Goal: Task Accomplishment & Management: Manage account settings

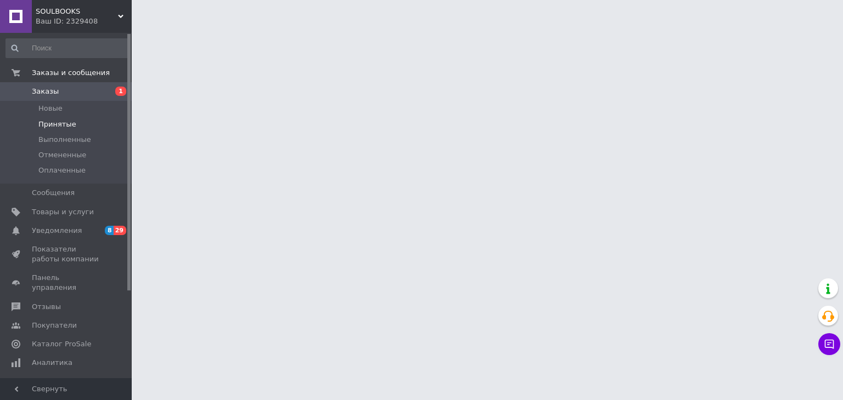
click at [66, 123] on span "Принятые" at bounding box center [57, 125] width 38 height 10
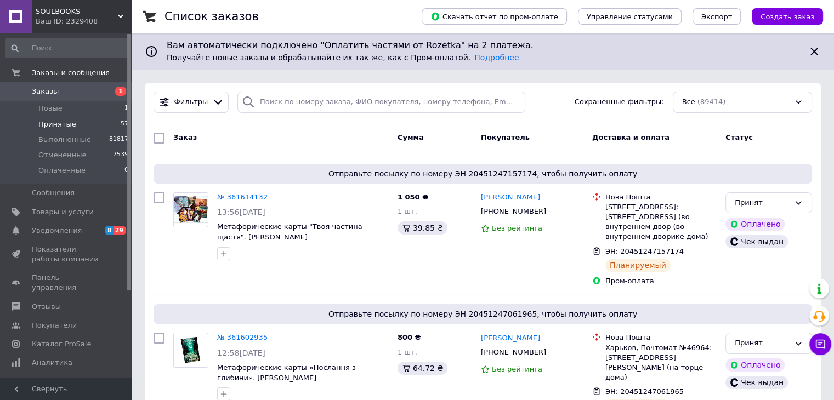
click at [66, 126] on span "Принятые" at bounding box center [57, 125] width 38 height 10
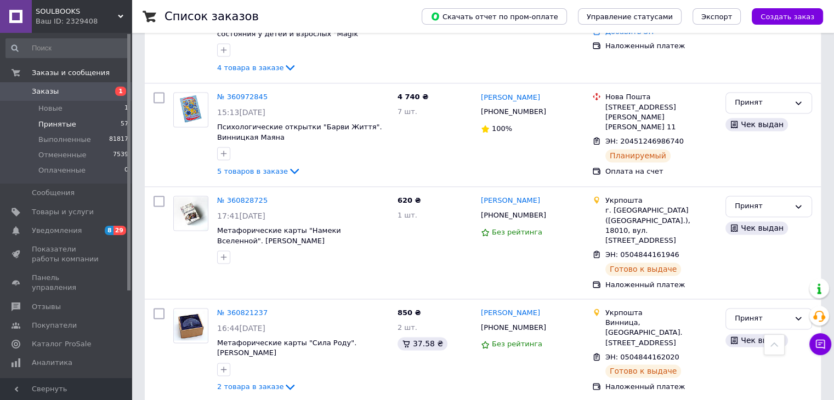
scroll to position [5690, 0]
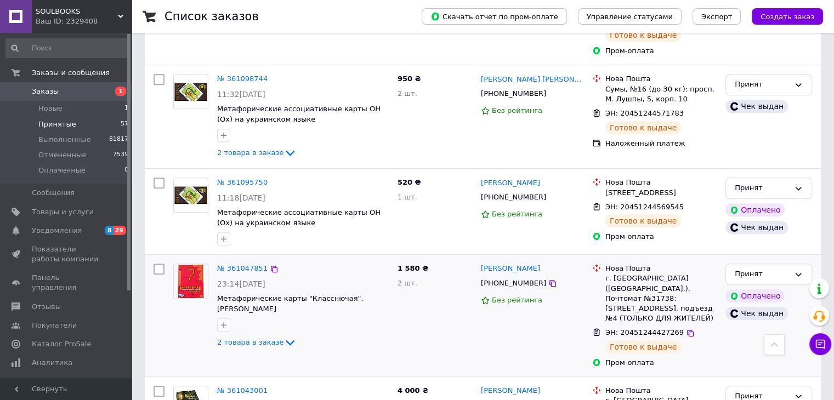
scroll to position [4922, 0]
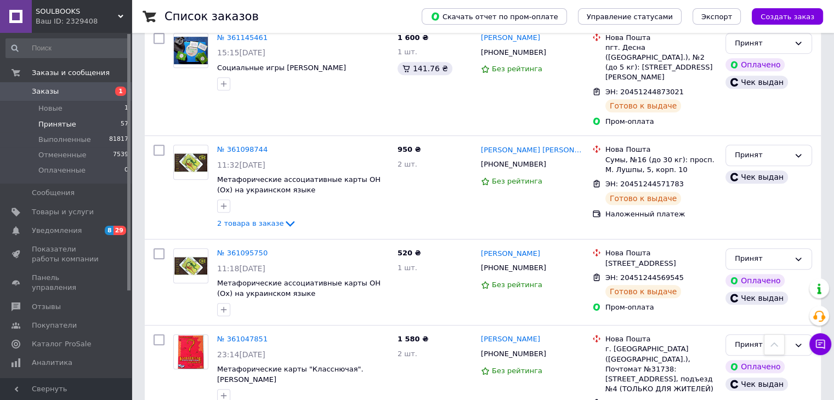
drag, startPoint x: 775, startPoint y: 135, endPoint x: 775, endPoint y: 142, distance: 7.1
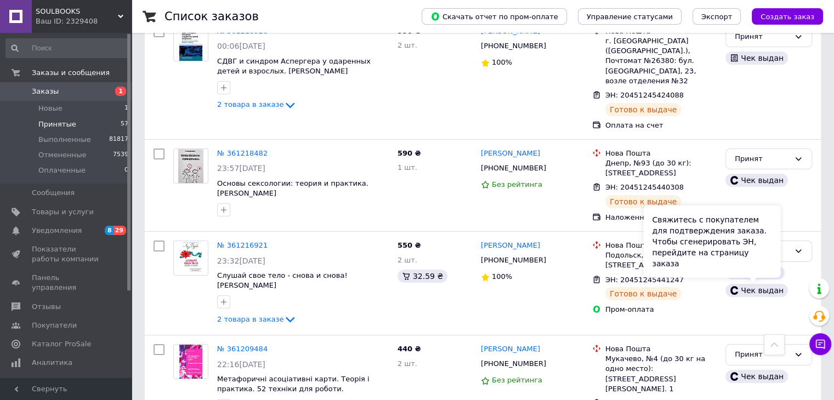
scroll to position [4263, 0]
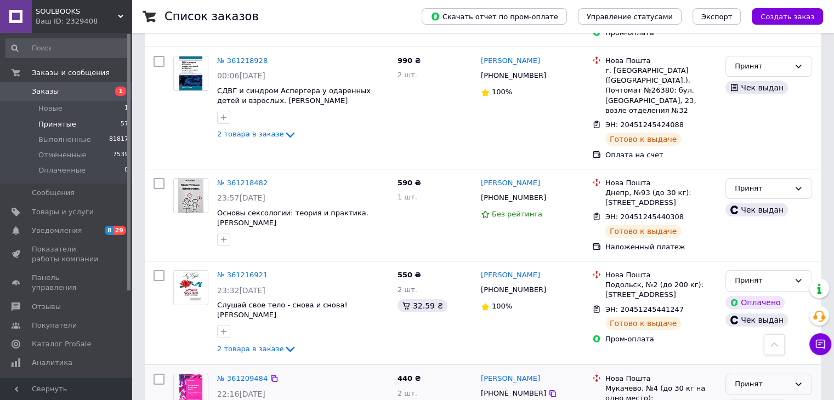
click at [777, 379] on div "Принят" at bounding box center [762, 385] width 55 height 12
click at [775, 398] on li "Выполнен" at bounding box center [769, 408] width 86 height 20
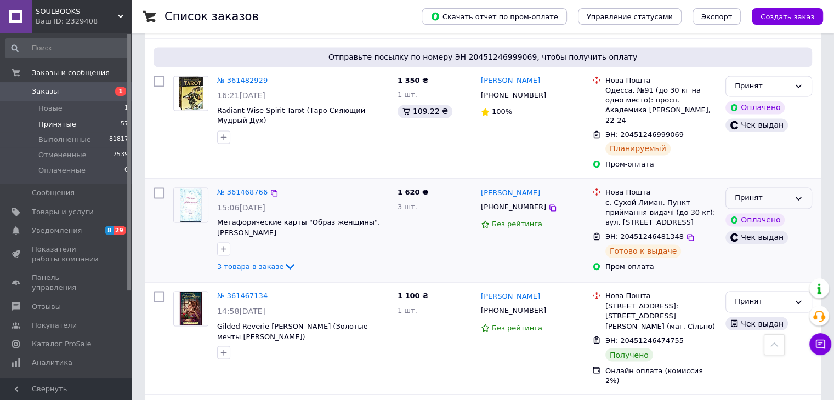
scroll to position [1731, 0]
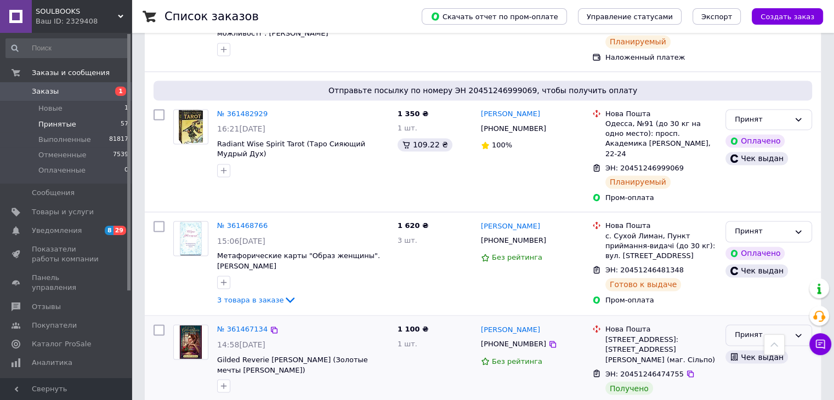
click at [777, 325] on div "Принят" at bounding box center [769, 335] width 87 height 21
click at [772, 348] on li "Выполнен" at bounding box center [769, 358] width 86 height 20
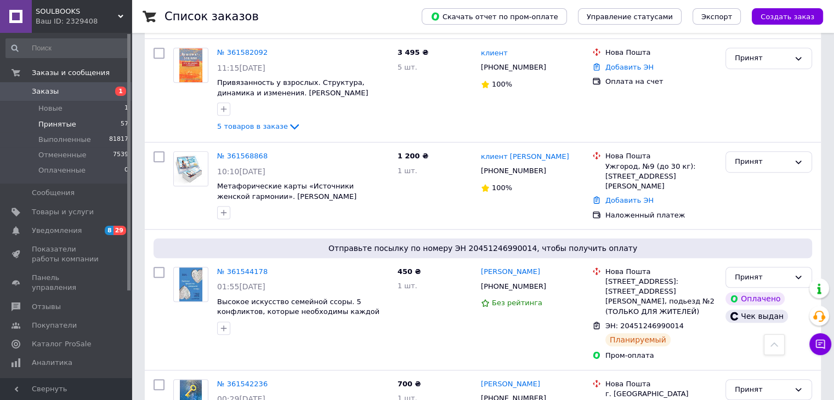
scroll to position [689, 0]
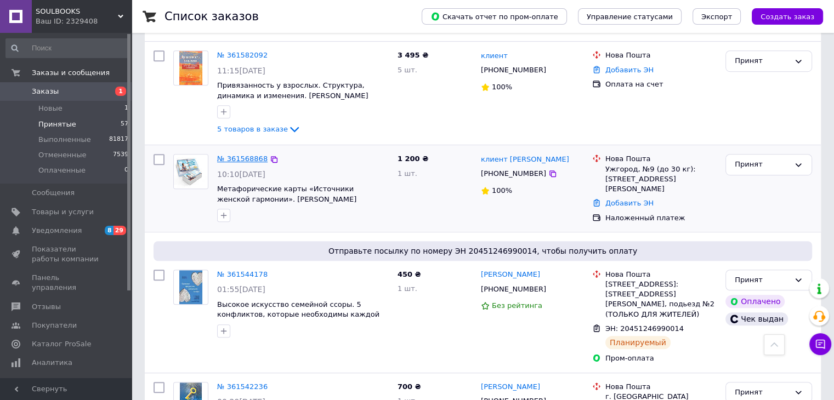
click at [244, 155] on link "№ 361568868" at bounding box center [242, 159] width 50 height 8
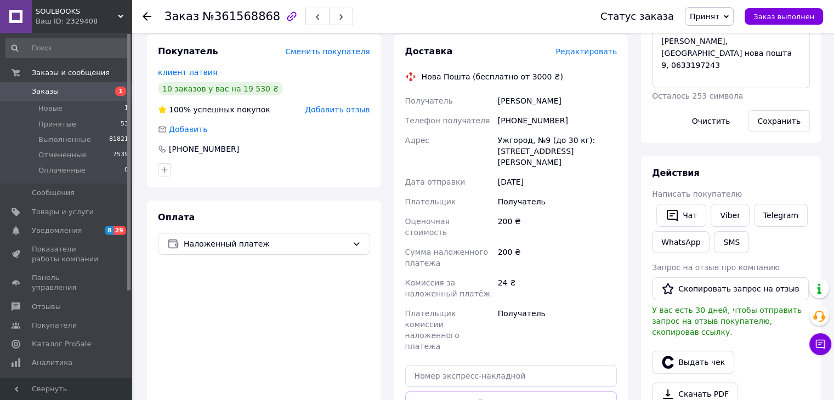
scroll to position [274, 0]
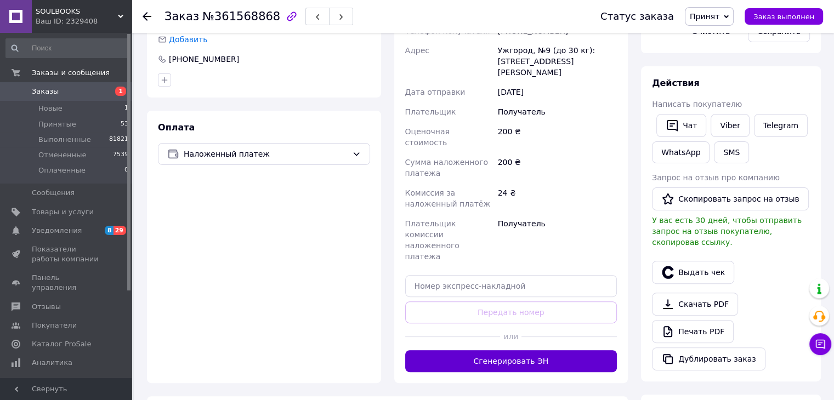
click at [543, 351] on button "Сгенерировать ЭН" at bounding box center [511, 362] width 212 height 22
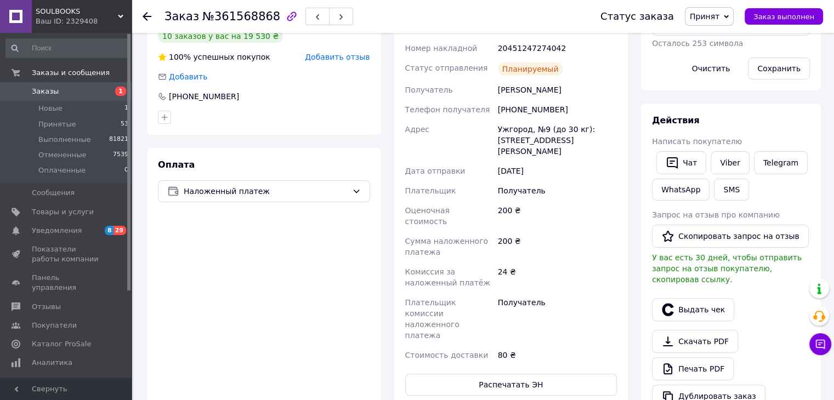
scroll to position [219, 0]
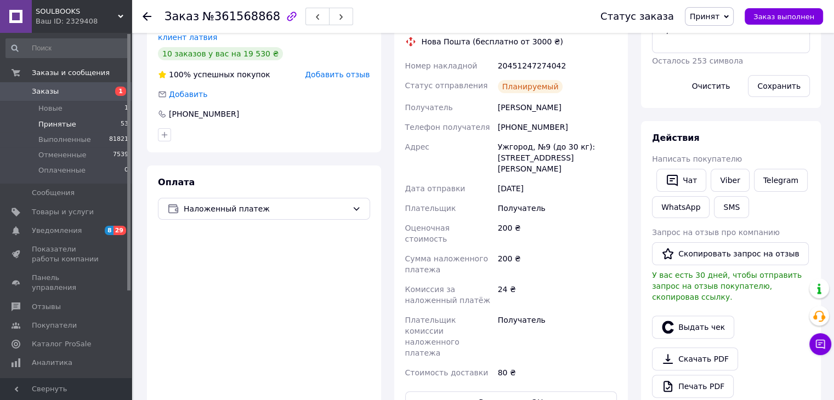
click at [58, 124] on span "Принятые" at bounding box center [57, 125] width 38 height 10
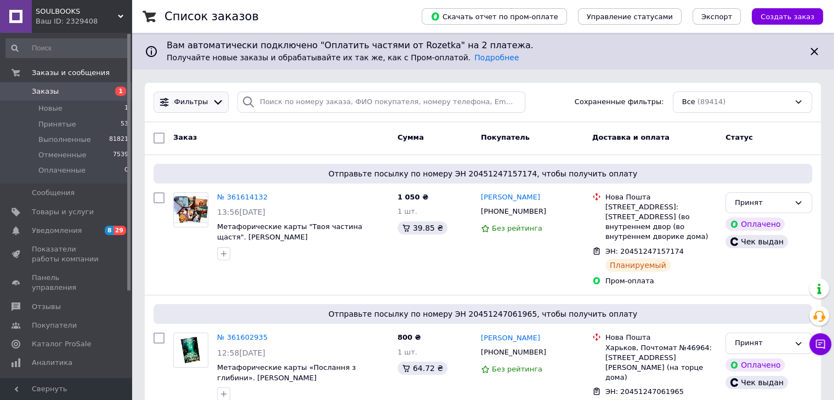
click at [201, 101] on span "Фильтры" at bounding box center [191, 102] width 34 height 10
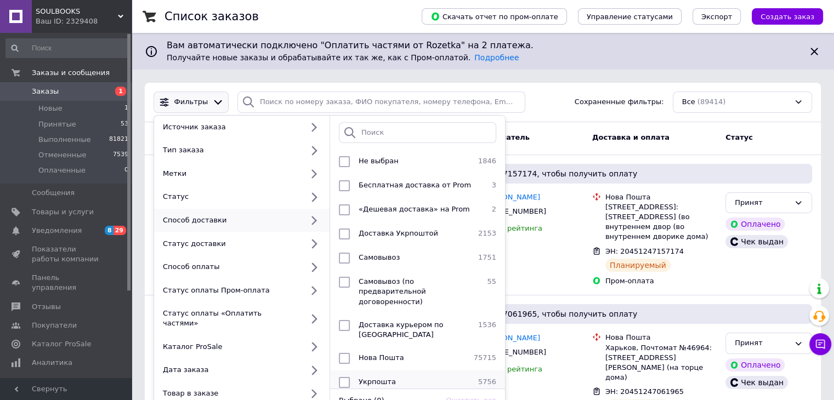
click at [342, 377] on input "checkbox" at bounding box center [344, 382] width 11 height 11
checkbox input "true"
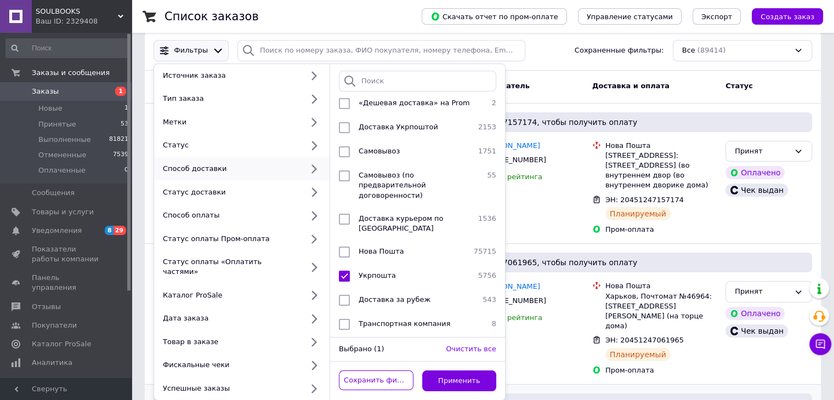
scroll to position [110, 0]
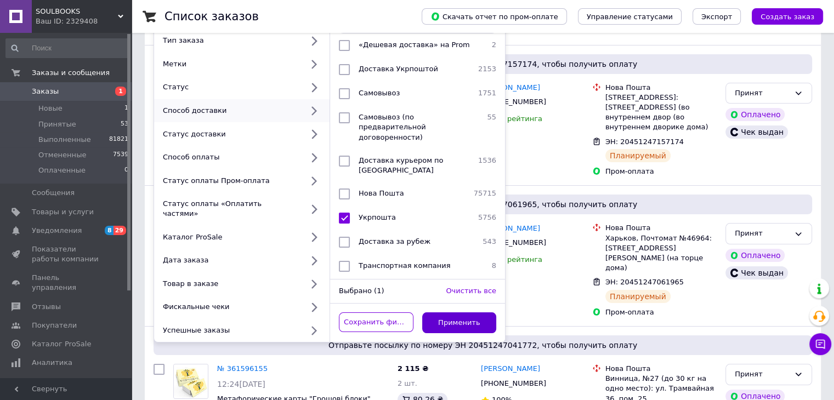
click at [475, 317] on button "Применить" at bounding box center [459, 323] width 75 height 21
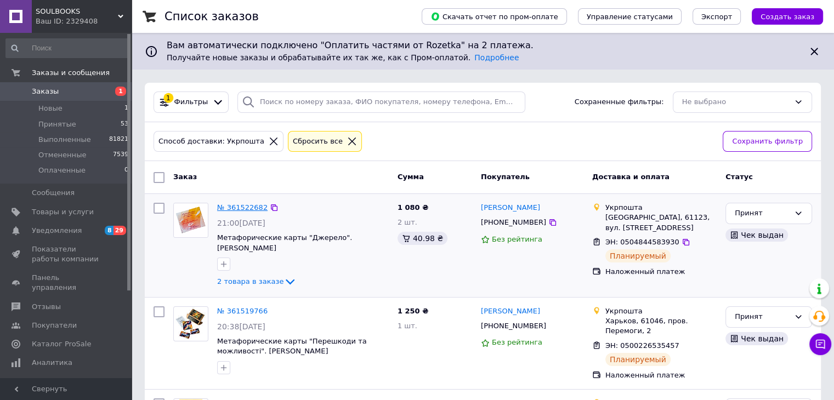
click at [247, 211] on link "№ 361522682" at bounding box center [242, 208] width 50 height 8
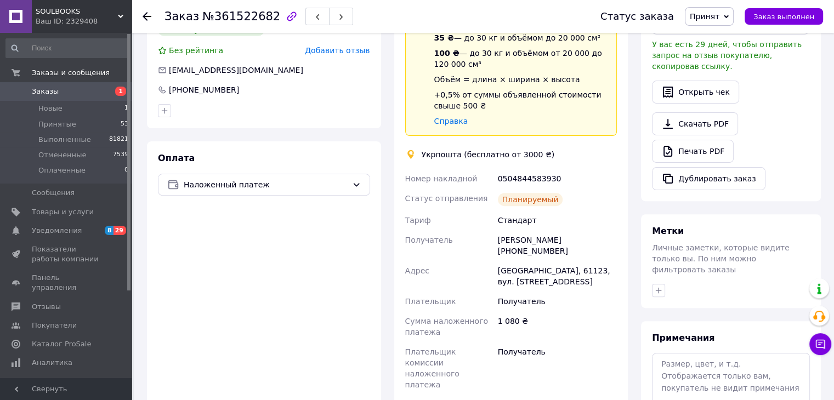
scroll to position [494, 0]
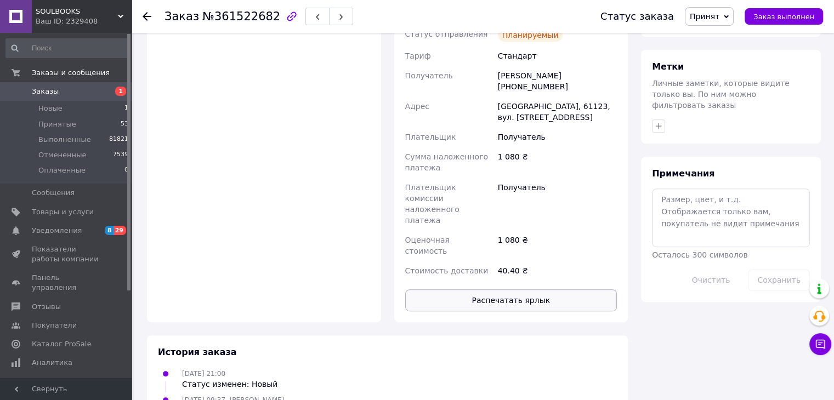
click at [521, 290] on button "Распечатать ярлык" at bounding box center [511, 301] width 212 height 22
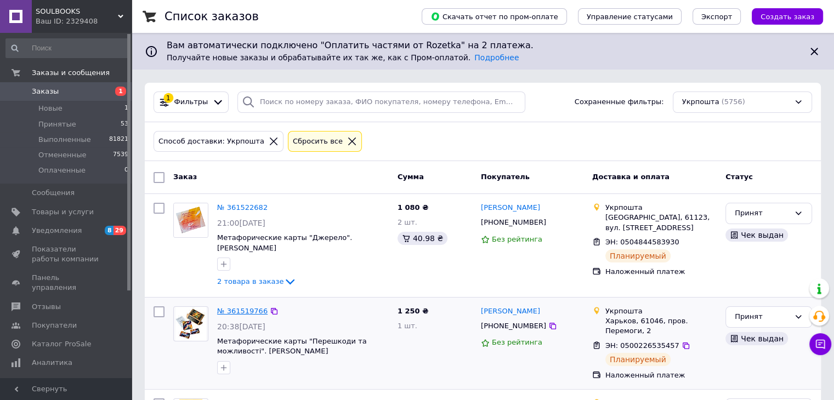
click at [246, 309] on link "№ 361519766" at bounding box center [242, 311] width 50 height 8
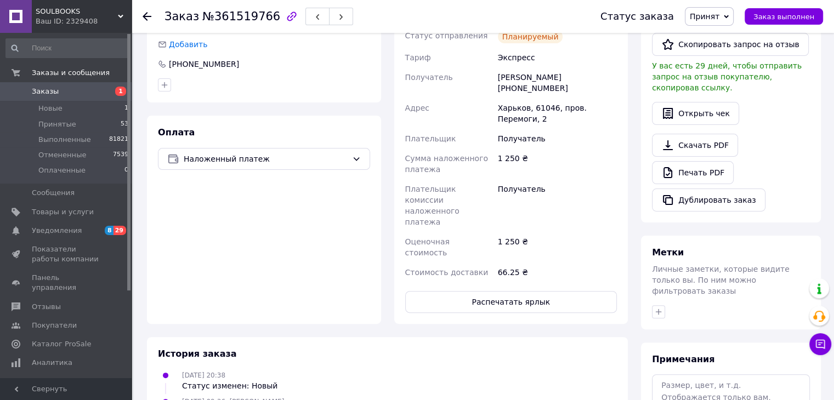
scroll to position [274, 0]
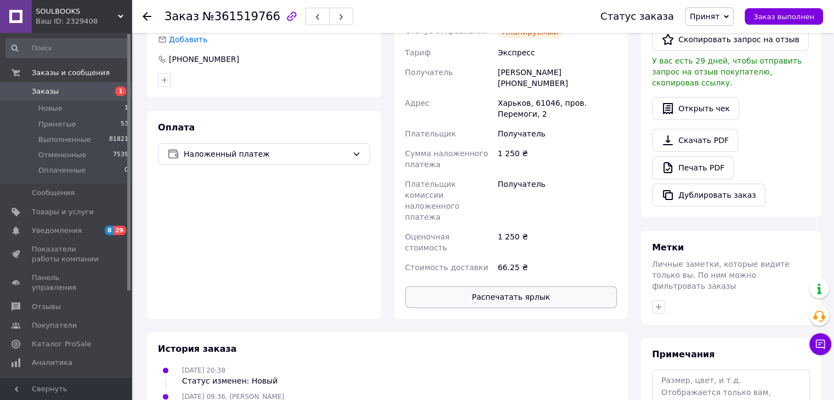
click at [522, 286] on button "Распечатать ярлык" at bounding box center [511, 297] width 212 height 22
